Goal: Information Seeking & Learning: Find specific fact

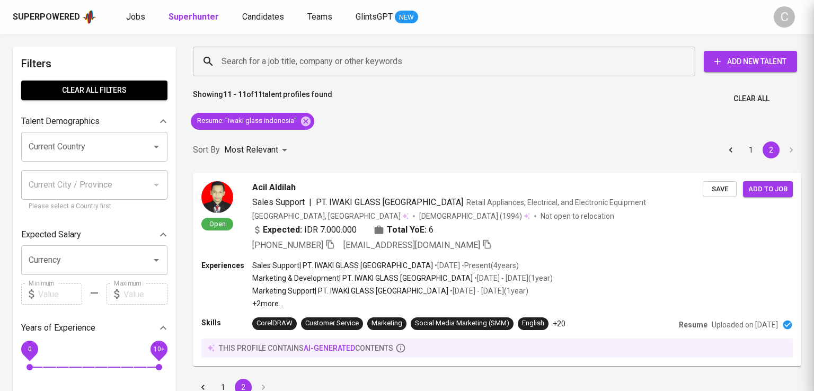
click at [85, 114] on div at bounding box center [407, 195] width 814 height 391
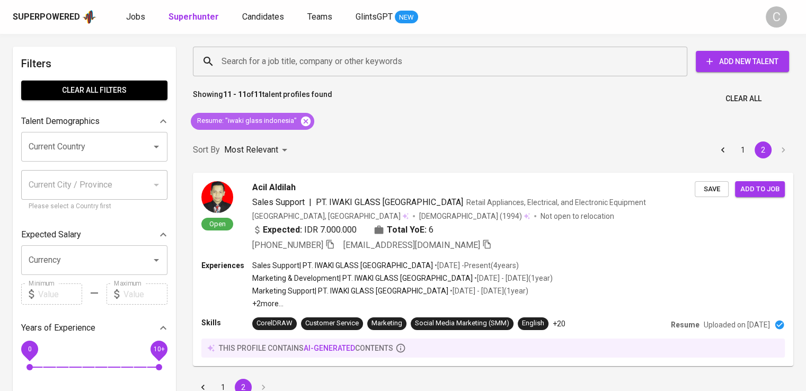
click at [305, 119] on icon at bounding box center [306, 122] width 12 height 12
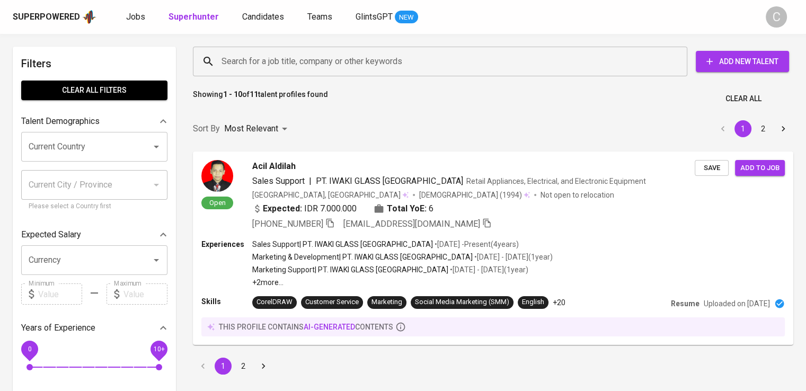
click at [284, 63] on input "Search for a job title, company or other keywords" at bounding box center [443, 61] width 448 height 20
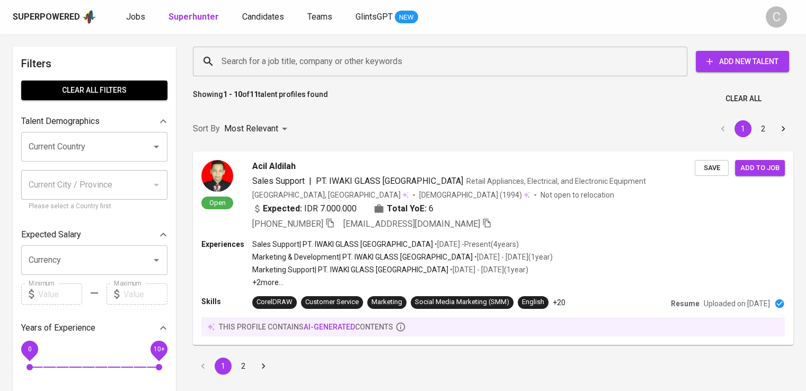
click at [284, 63] on input "Search for a job title, company or other keywords" at bounding box center [443, 61] width 448 height 20
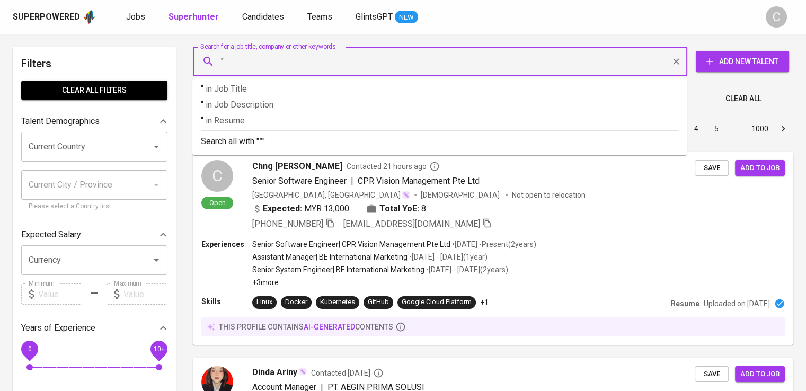
paste input "Wogi Services [GEOGRAPHIC_DATA]"
type input ""Wogi Services [GEOGRAPHIC_DATA]""
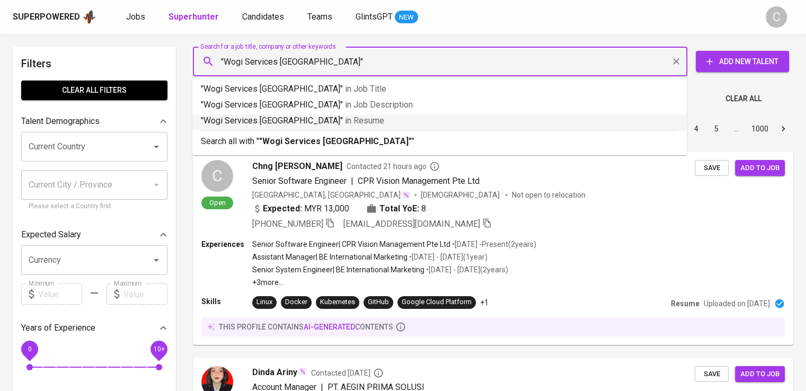
click at [298, 122] on p ""Wogi Services [GEOGRAPHIC_DATA]" in [GEOGRAPHIC_DATA]" at bounding box center [440, 120] width 478 height 13
